Goal: Transaction & Acquisition: Book appointment/travel/reservation

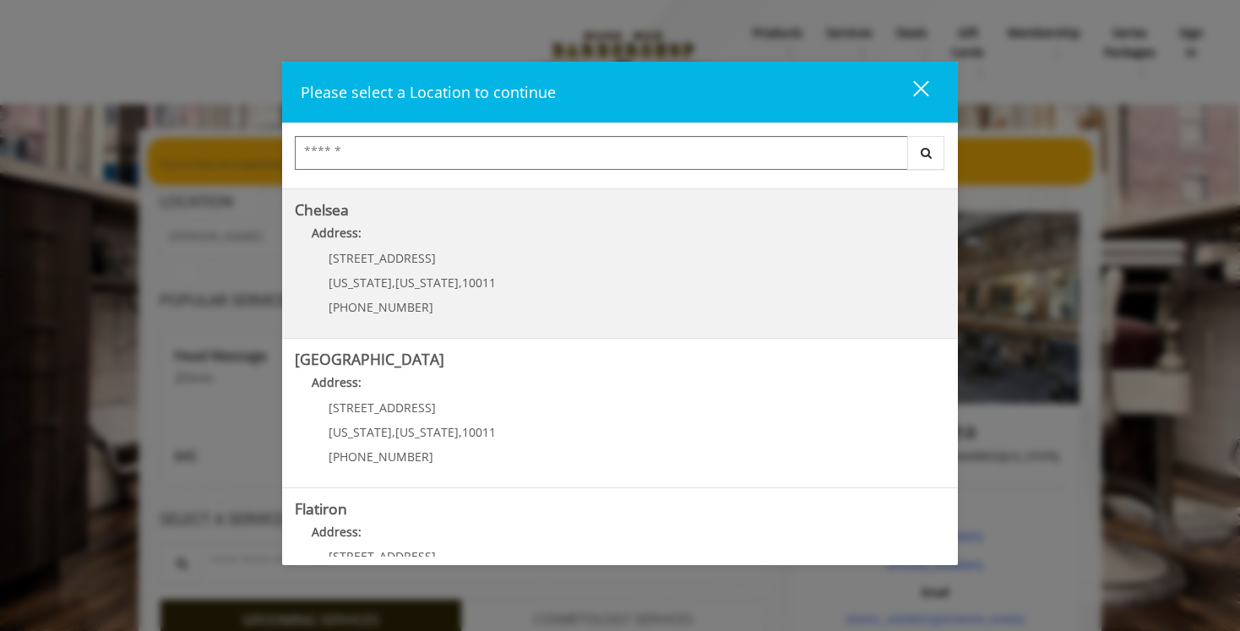
scroll to position [149, 0]
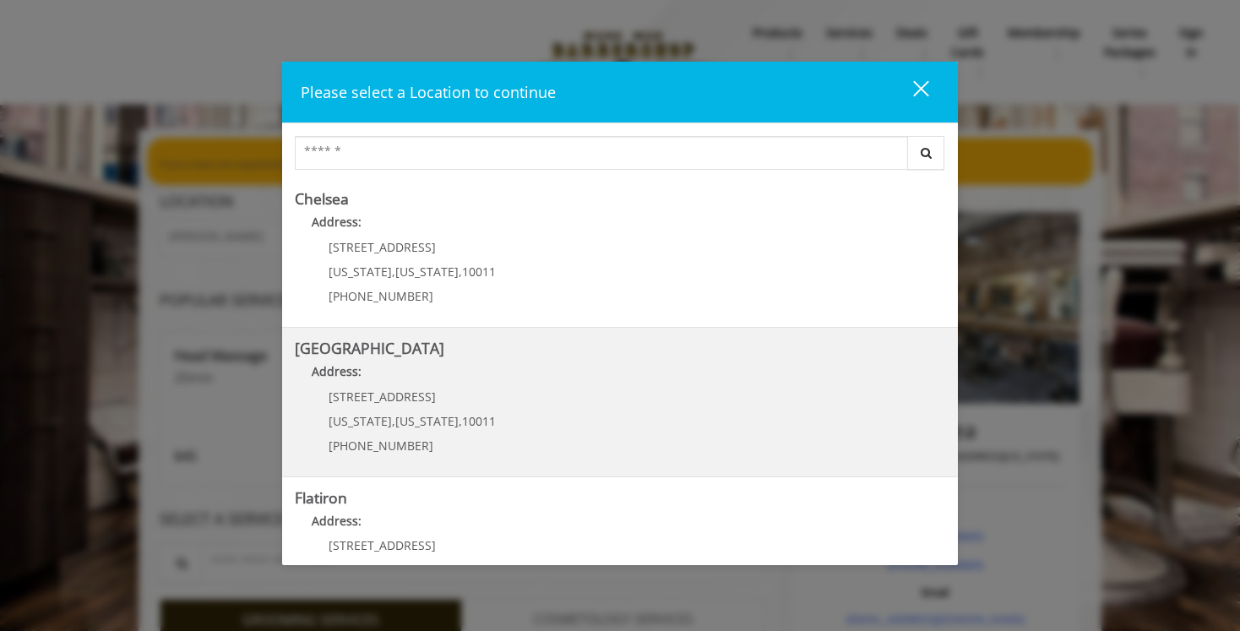
click at [652, 411] on Street "Chelsea 15th Street Address: 267 W 15th St New York , New York , 10011 (646) 85…" at bounding box center [620, 401] width 650 height 123
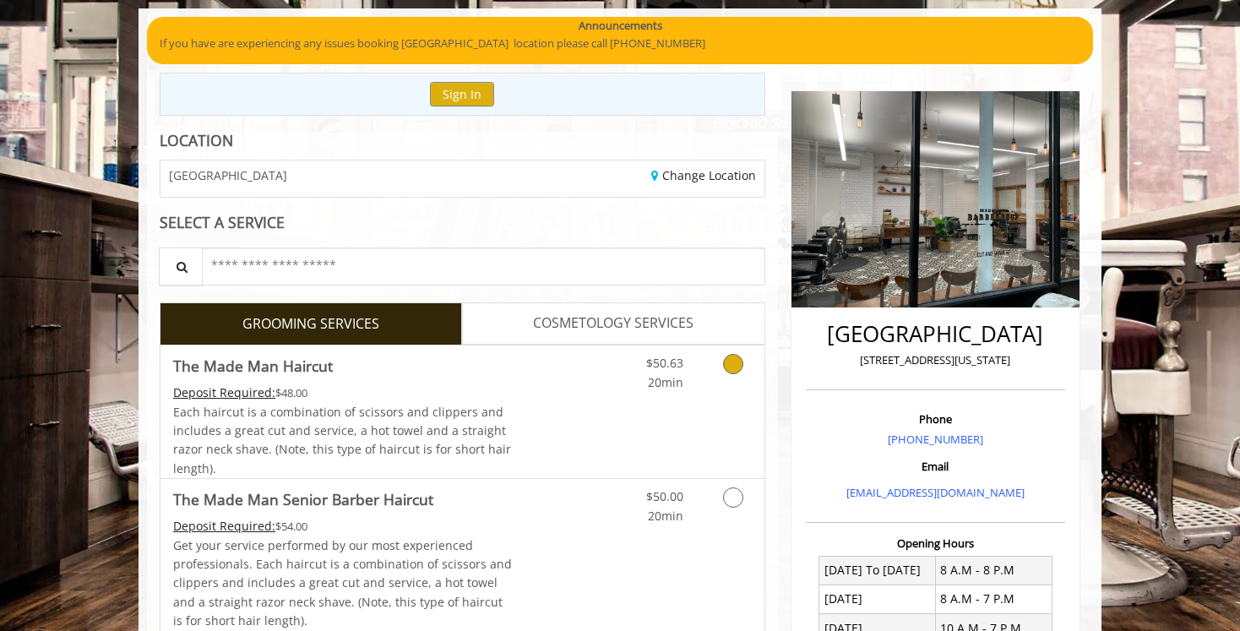
scroll to position [136, 0]
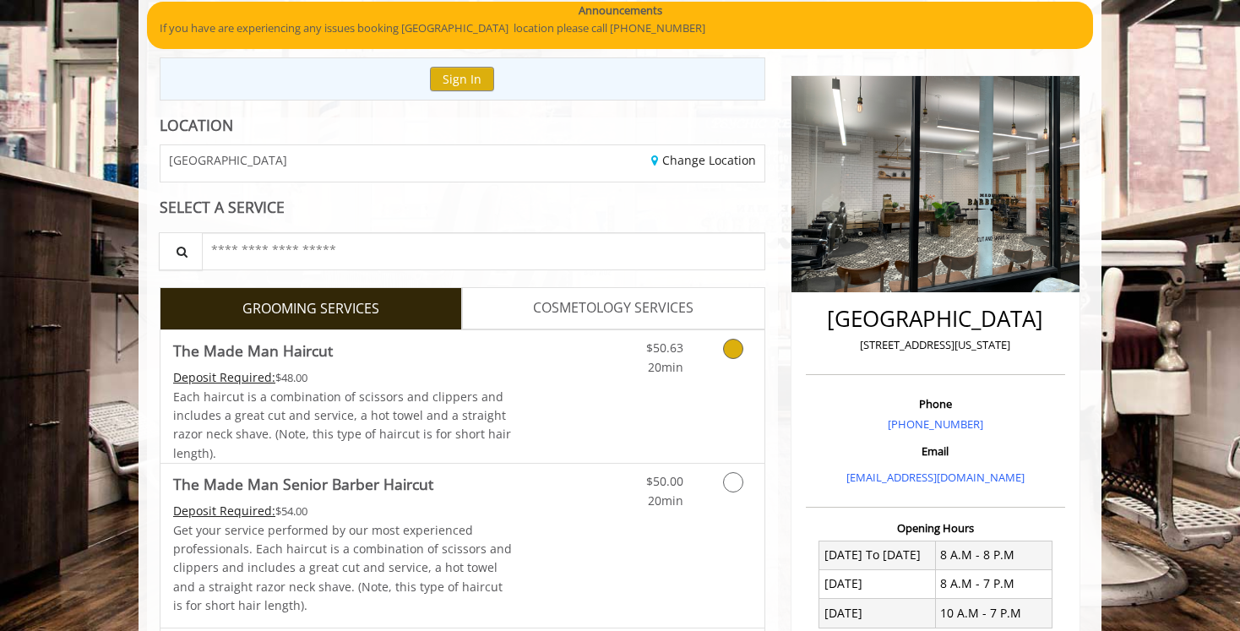
click at [744, 369] on link "Grooming services" at bounding box center [730, 353] width 43 height 46
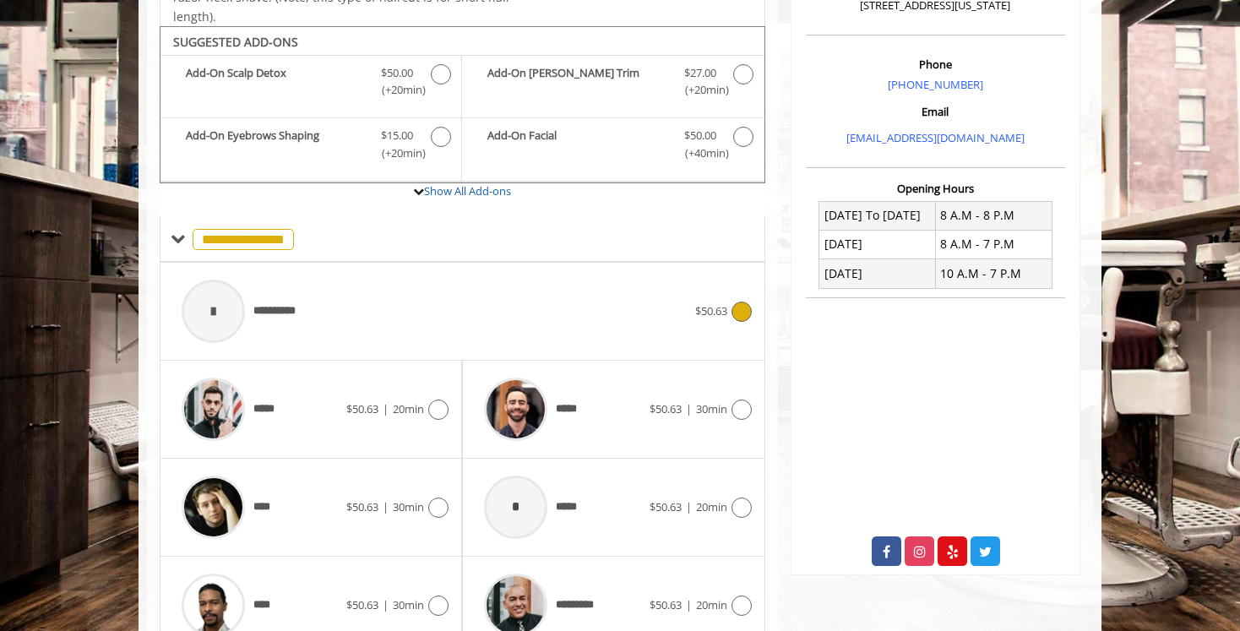
scroll to position [490, 0]
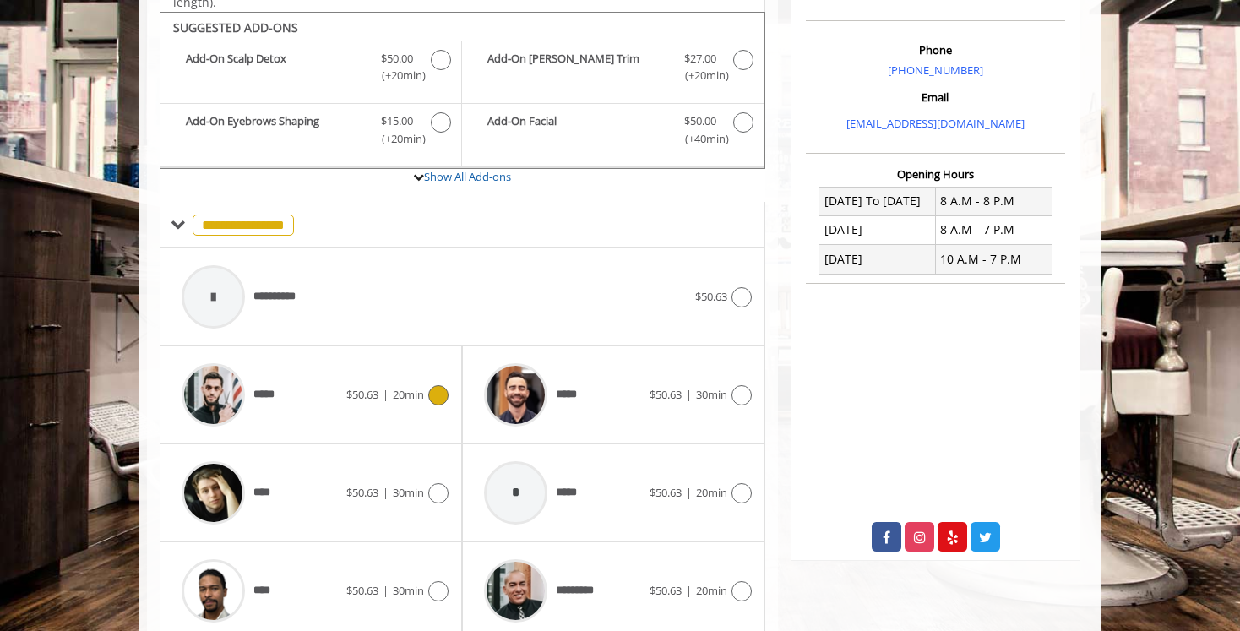
click at [432, 397] on icon at bounding box center [438, 395] width 20 height 20
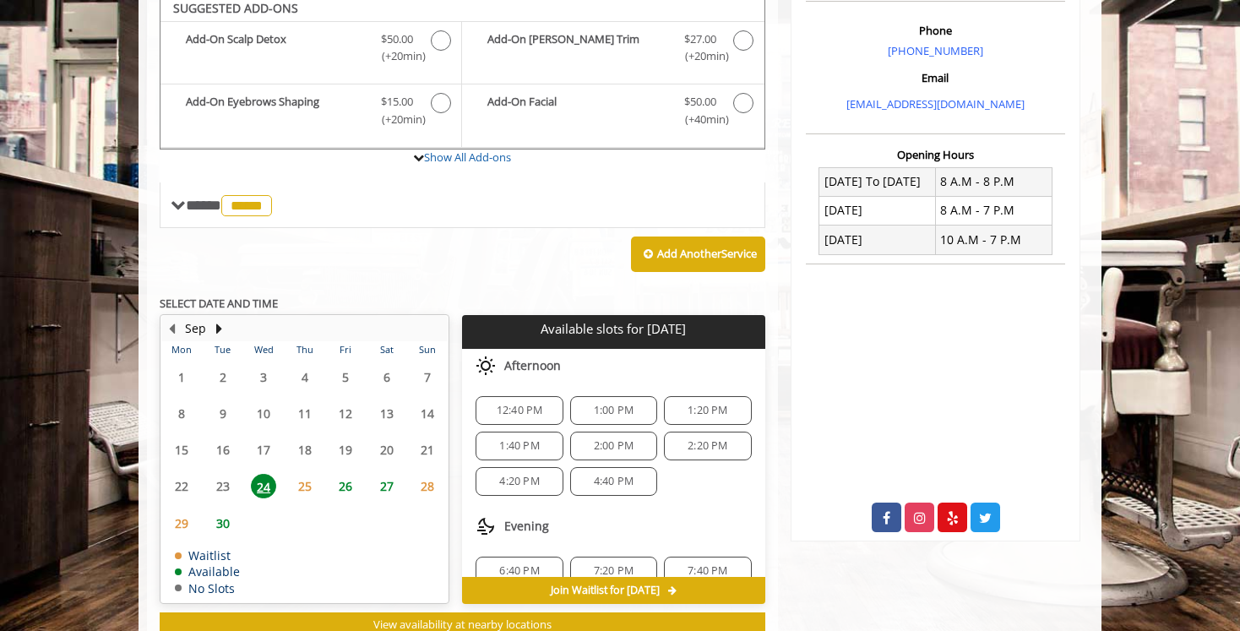
scroll to position [503, 0]
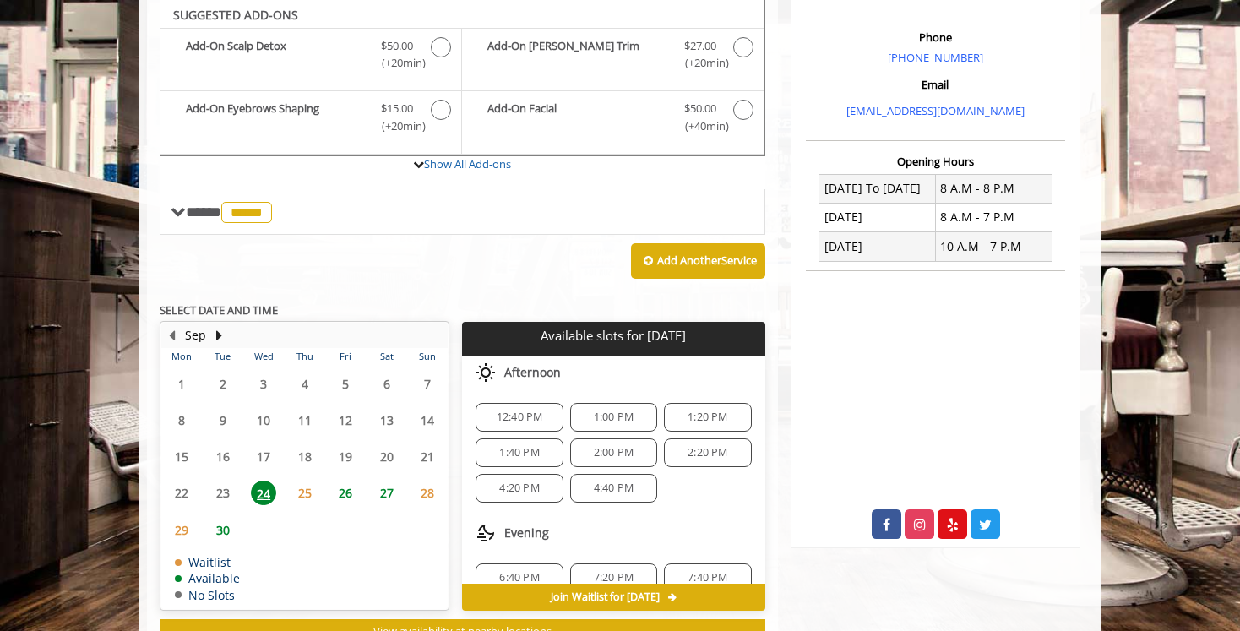
click at [605, 416] on span "1:00 PM" at bounding box center [614, 418] width 40 height 14
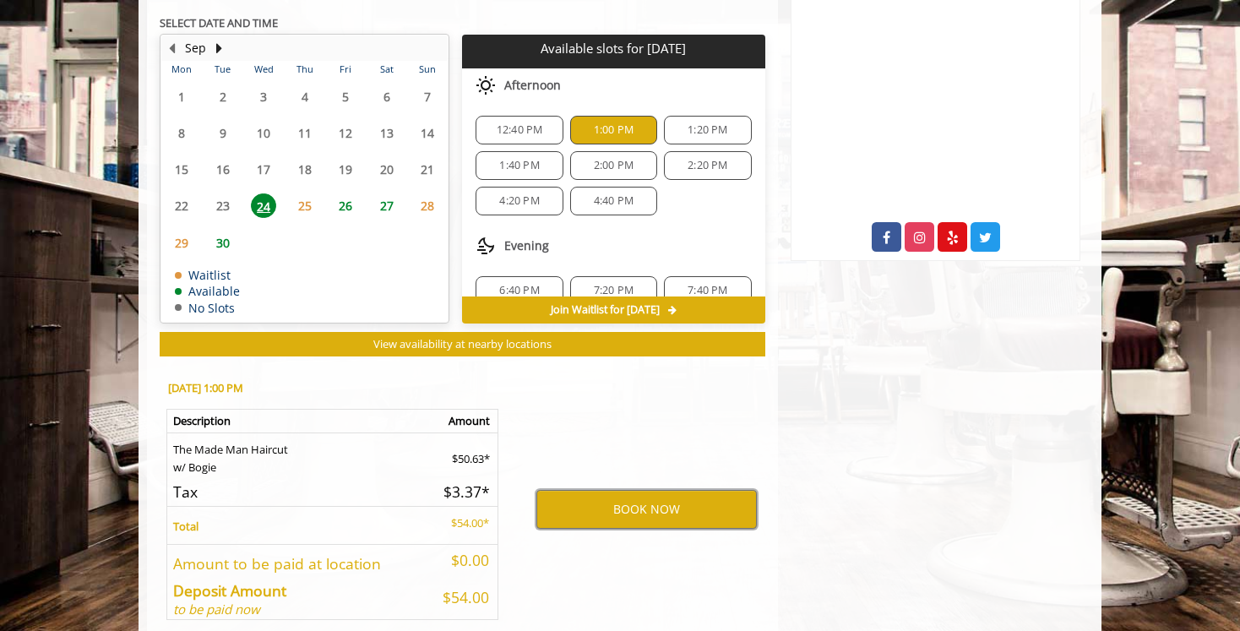
scroll to position [788, 0]
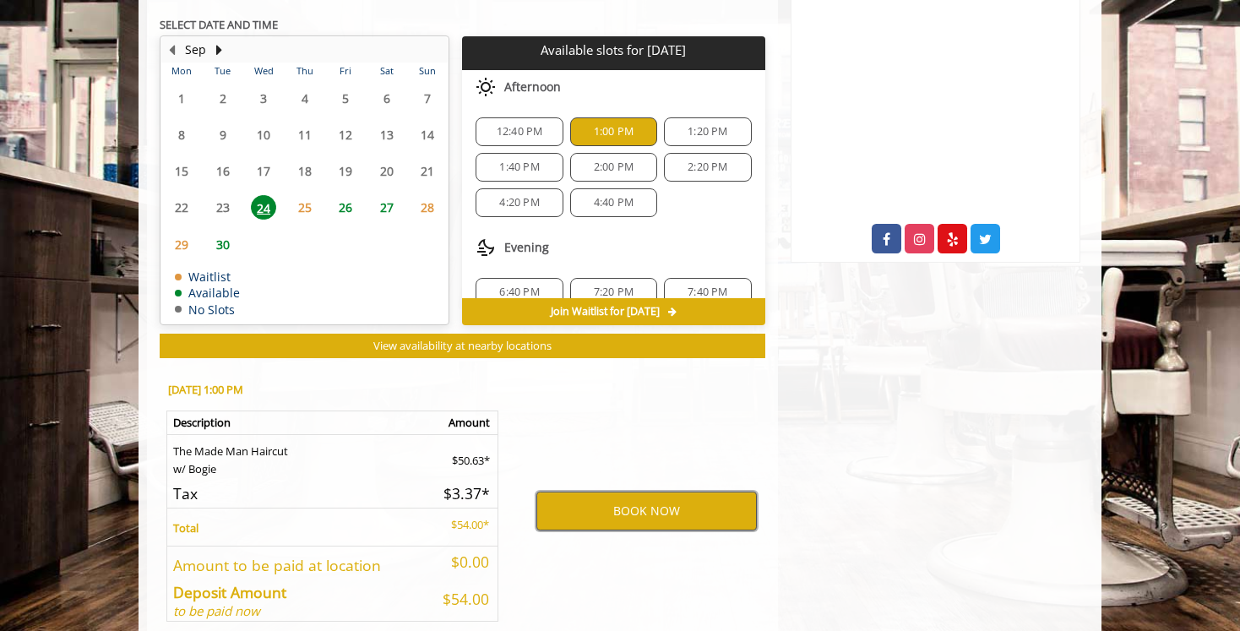
click at [672, 509] on button "BOOK NOW" at bounding box center [646, 511] width 220 height 39
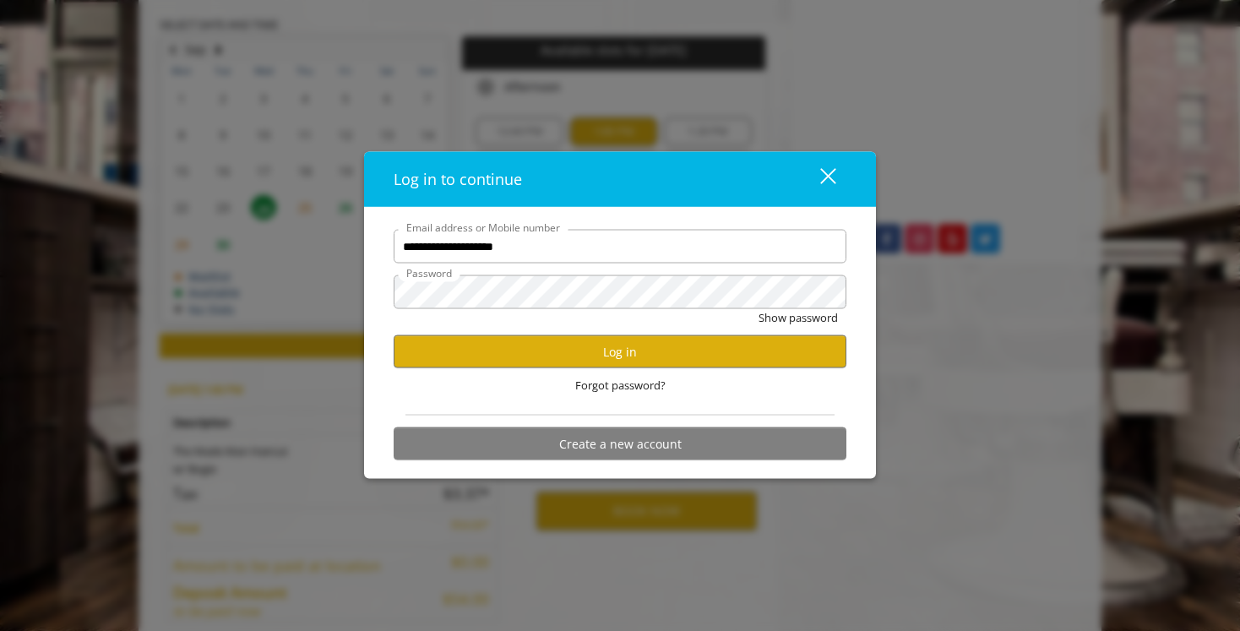
type input "**********"
click at [651, 345] on button "Log in" at bounding box center [620, 351] width 453 height 33
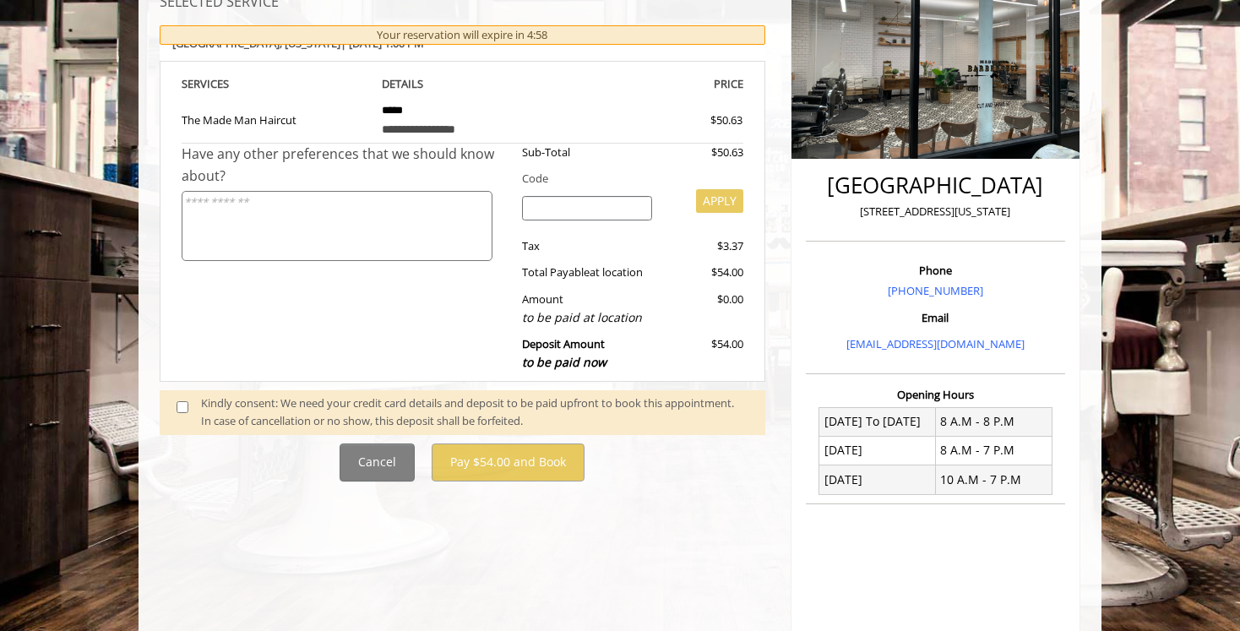
scroll to position [270, 0]
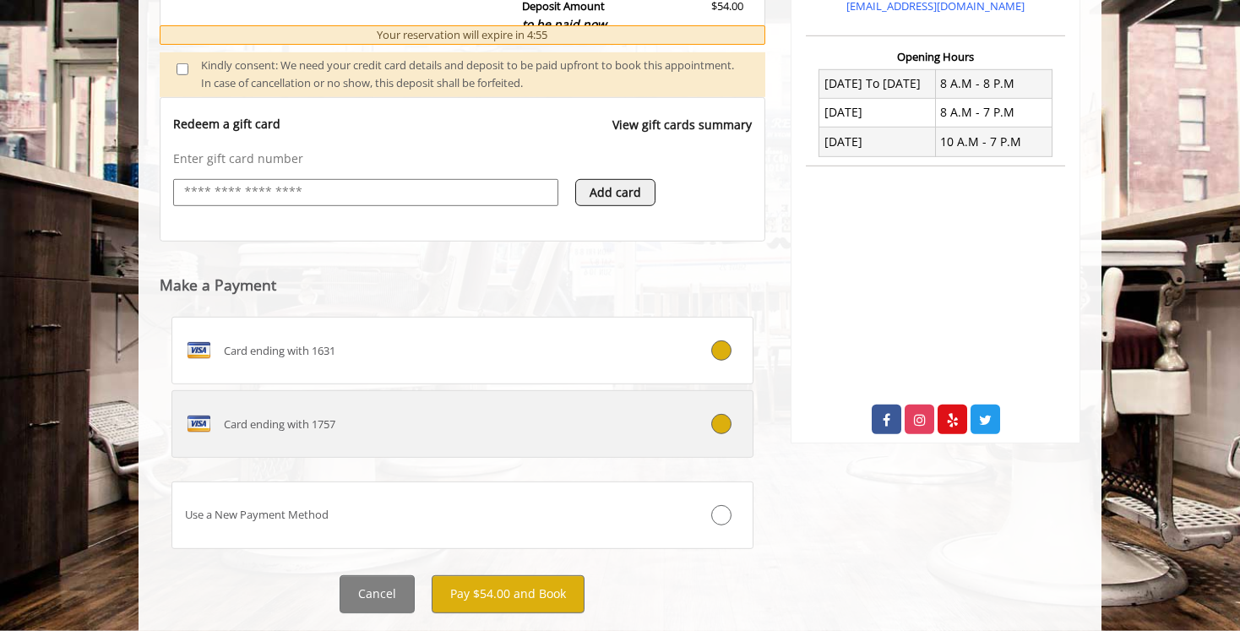
click at [707, 440] on label "Card ending with 1757" at bounding box center [462, 424] width 582 height 68
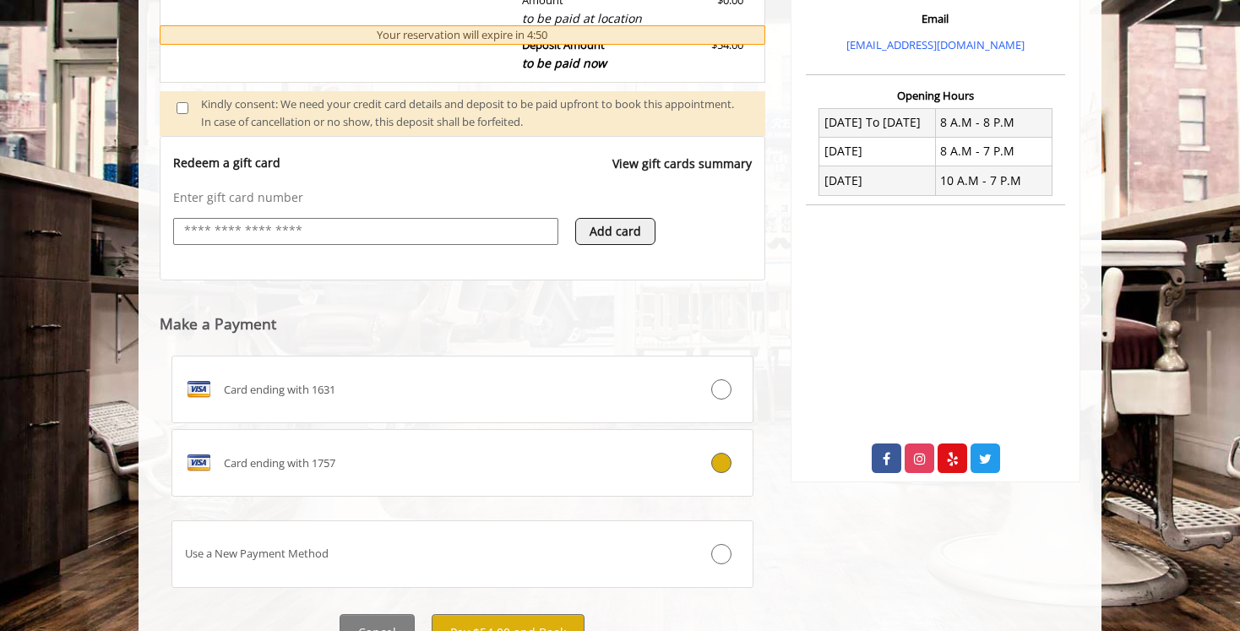
scroll to position [636, 0]
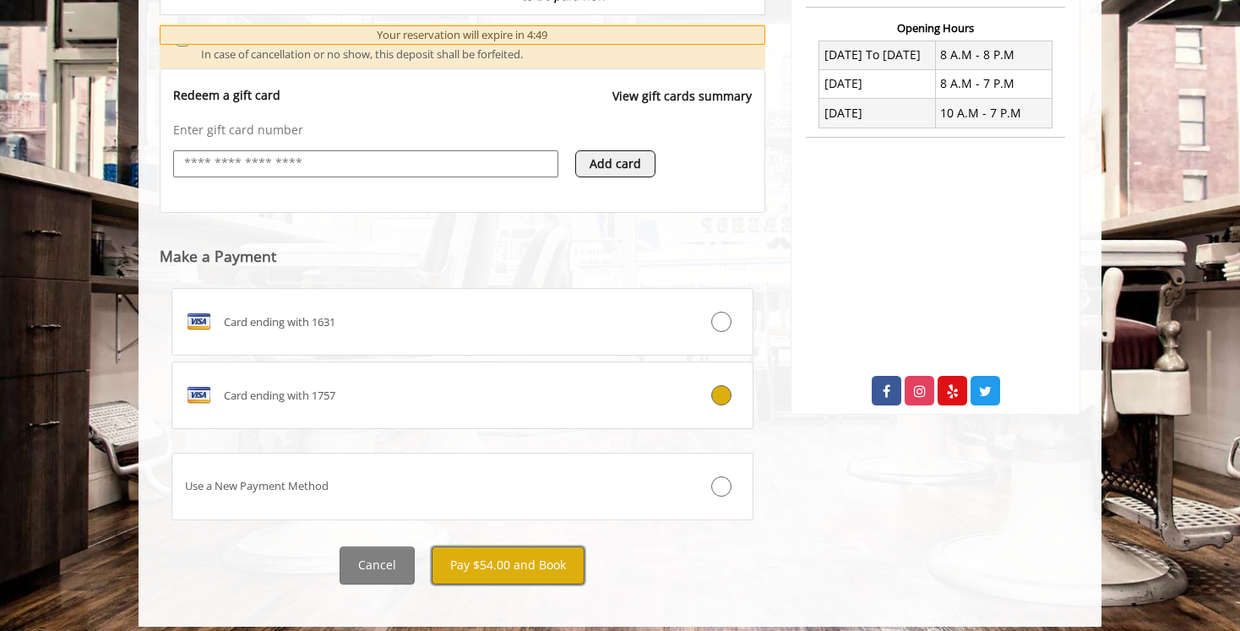
click at [530, 550] on button "Pay $54.00 and Book" at bounding box center [508, 565] width 153 height 38
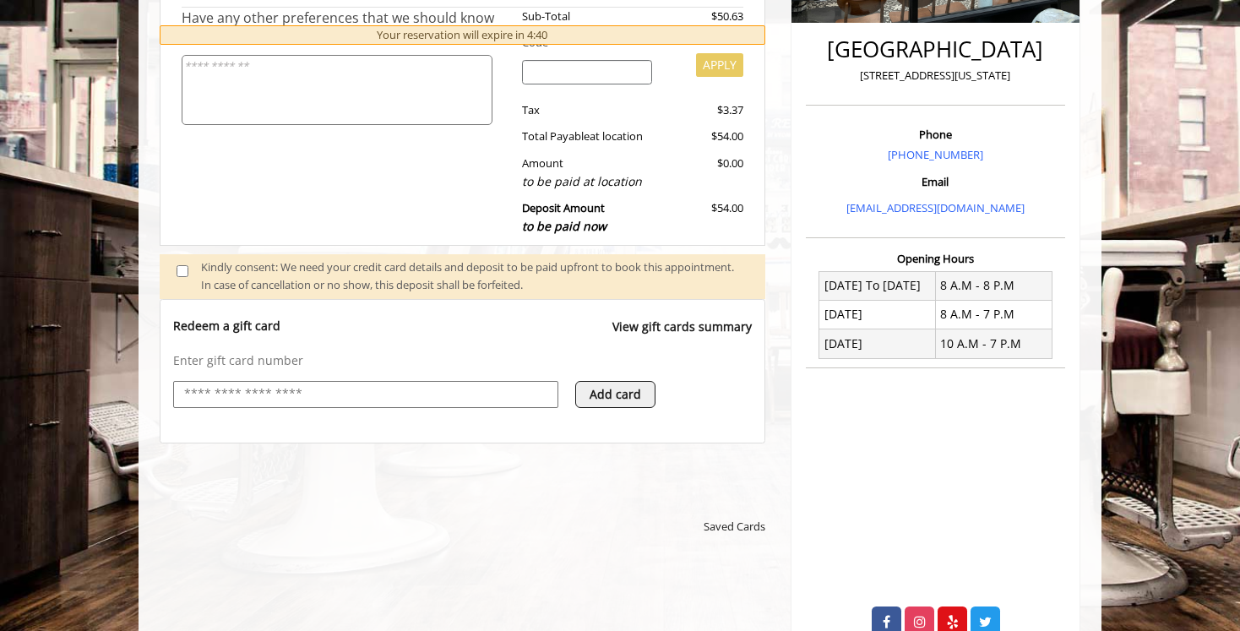
scroll to position [405, 0]
